Goal: Transaction & Acquisition: Purchase product/service

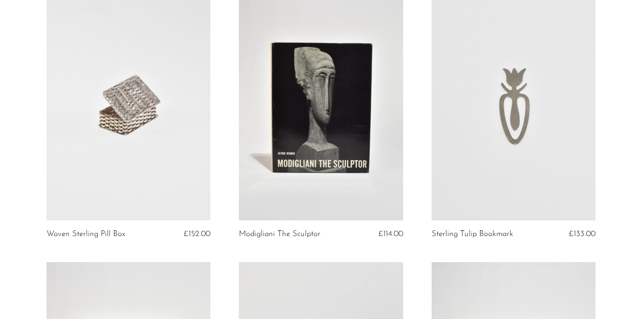
scroll to position [118, 0]
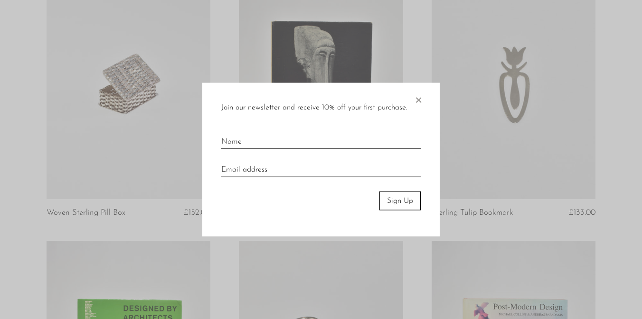
click at [417, 94] on span "×" at bounding box center [417, 98] width 9 height 30
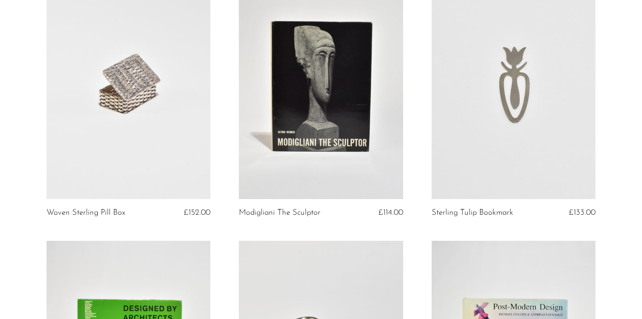
click at [418, 121] on article "Sterling Tulip Bookmark £133.00" at bounding box center [513, 106] width 193 height 272
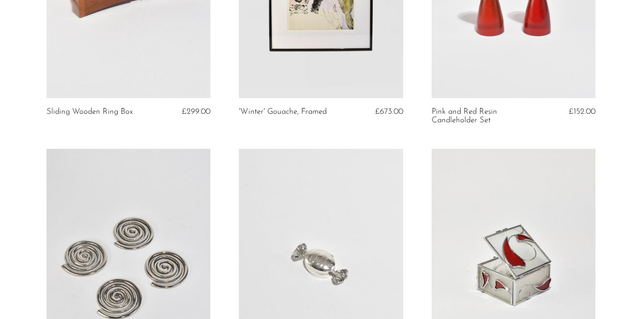
scroll to position [0, 0]
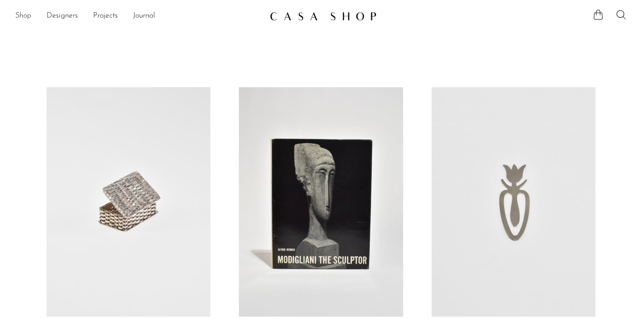
click at [30, 16] on link "Shop" at bounding box center [23, 16] width 16 height 12
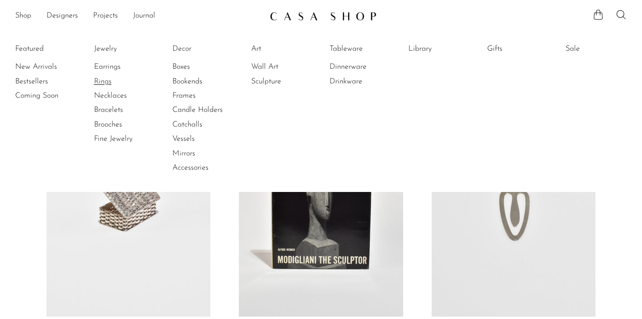
click at [107, 82] on link "Rings" at bounding box center [129, 81] width 71 height 10
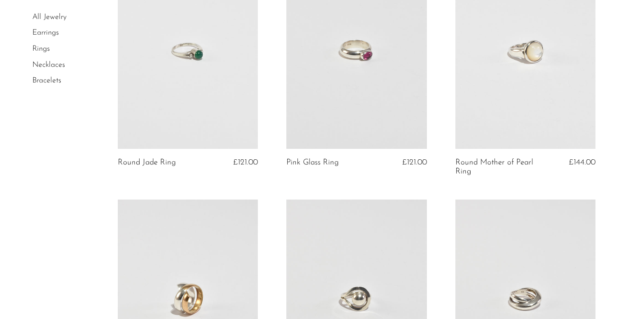
scroll to position [347, 0]
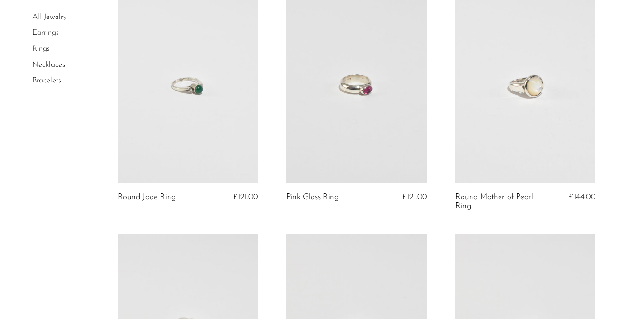
click at [507, 114] on link at bounding box center [525, 85] width 141 height 197
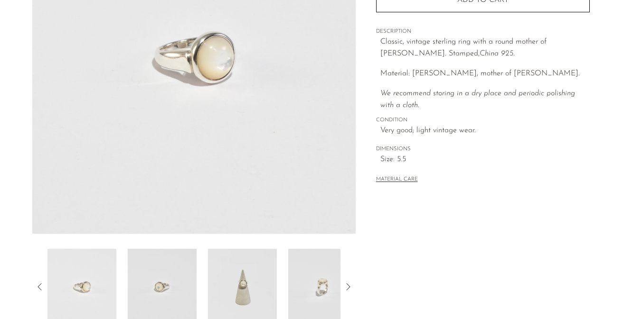
scroll to position [167, 0]
click at [258, 291] on img at bounding box center [242, 286] width 69 height 76
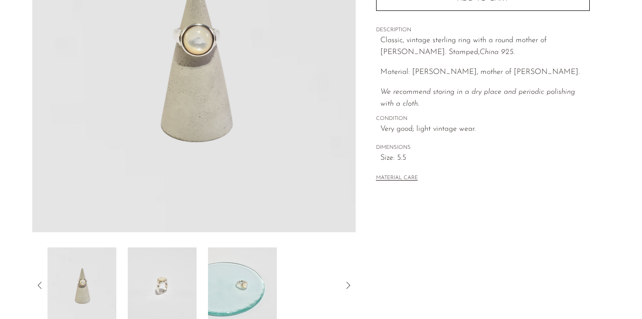
click at [244, 285] on img at bounding box center [242, 286] width 69 height 76
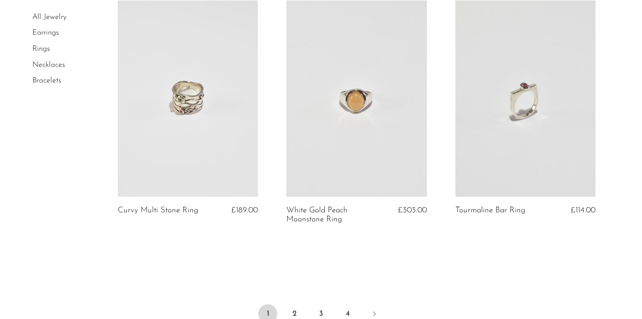
scroll to position [2283, 0]
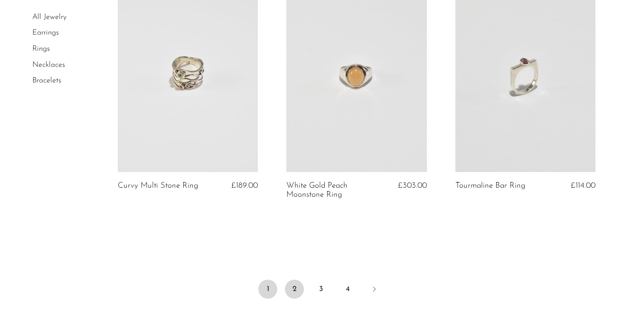
click at [294, 288] on link "2" at bounding box center [294, 289] width 19 height 19
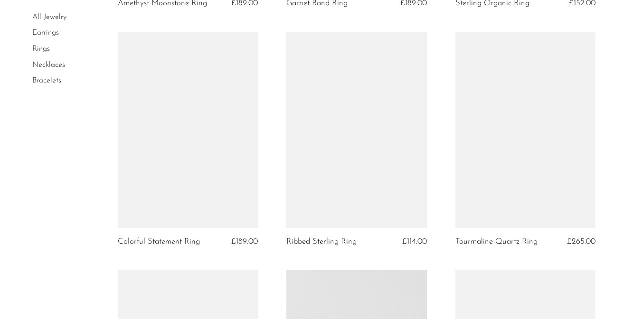
scroll to position [1752, 0]
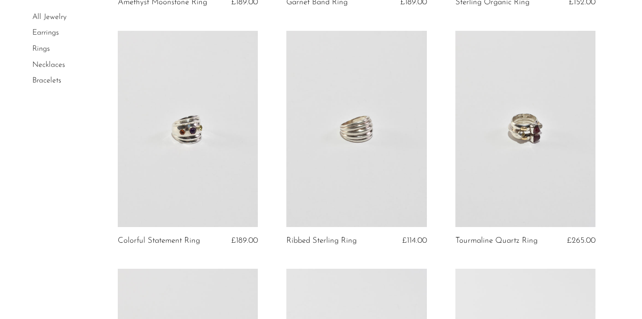
click at [344, 161] on link at bounding box center [356, 129] width 141 height 197
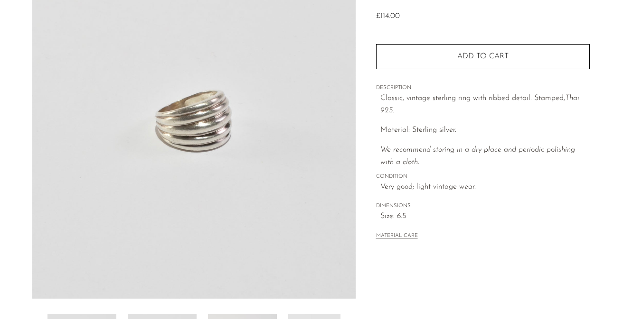
scroll to position [114, 0]
